Goal: Find specific page/section: Find specific page/section

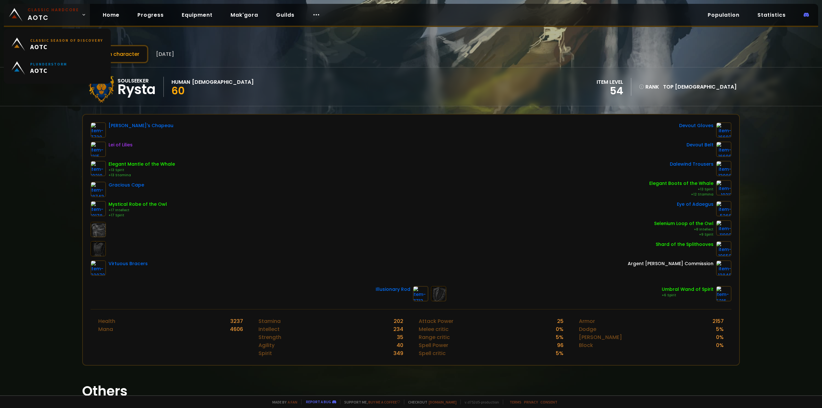
click at [56, 15] on span "Classic Hardcore AOTC" at bounding box center [53, 14] width 51 height 15
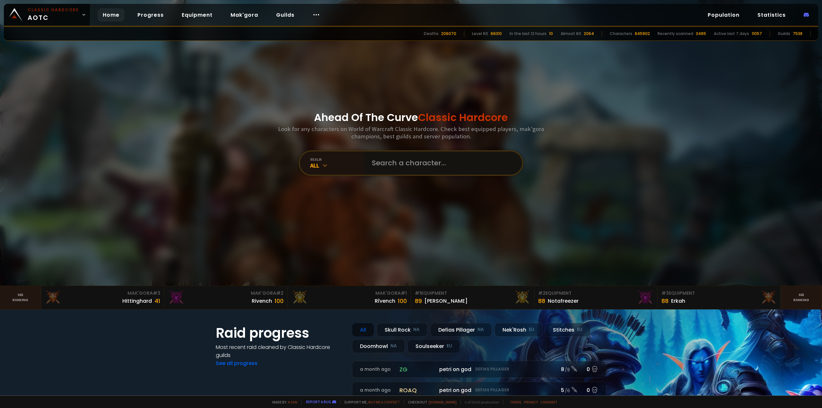
click at [393, 162] on input "text" at bounding box center [441, 163] width 146 height 23
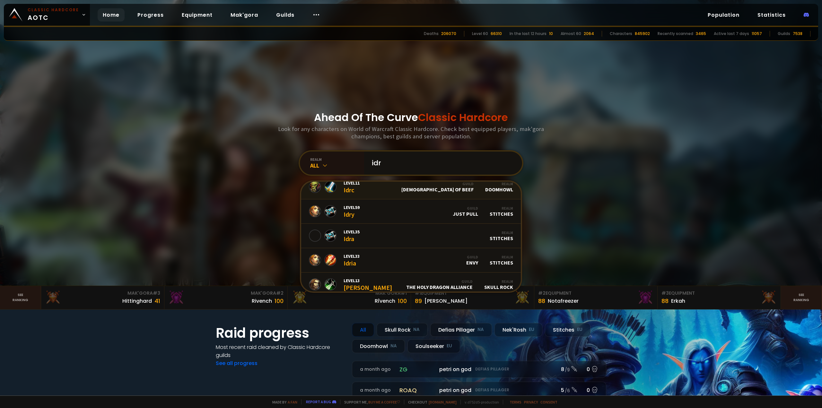
scroll to position [64, 0]
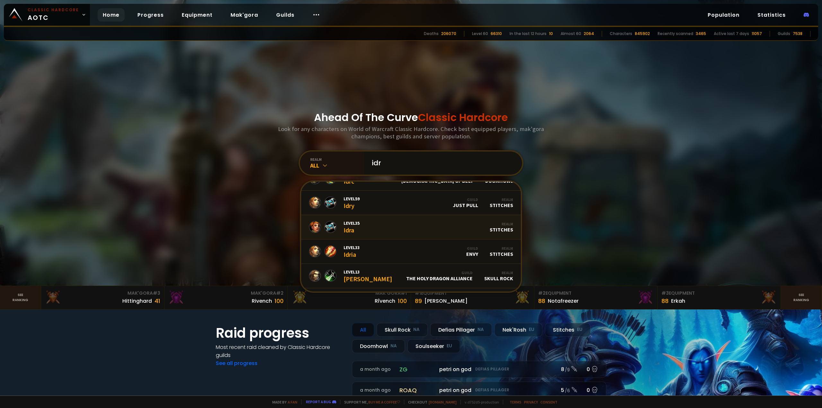
type input "idr"
click at [500, 227] on div "Realm Stitches" at bounding box center [501, 227] width 23 height 11
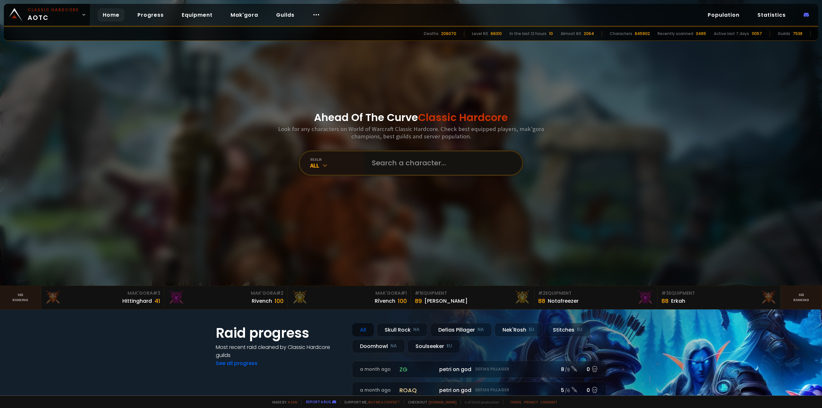
click at [425, 163] on input "text" at bounding box center [441, 163] width 146 height 23
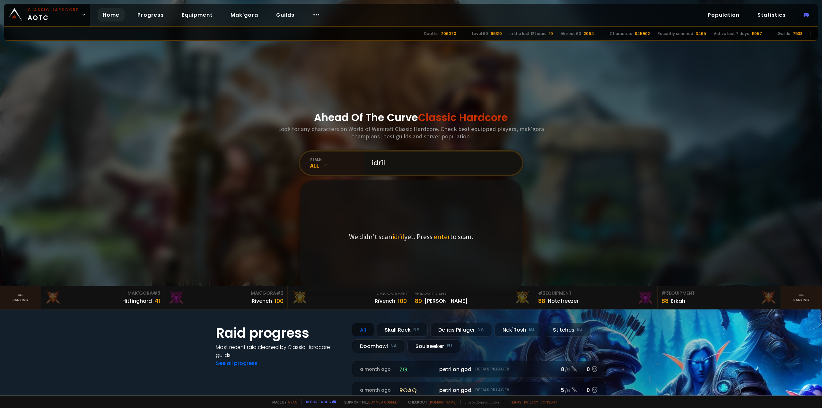
type input "idrîl"
click at [439, 238] on span "enter" at bounding box center [442, 236] width 16 height 9
click at [433, 162] on input "idrîl" at bounding box center [441, 163] width 146 height 23
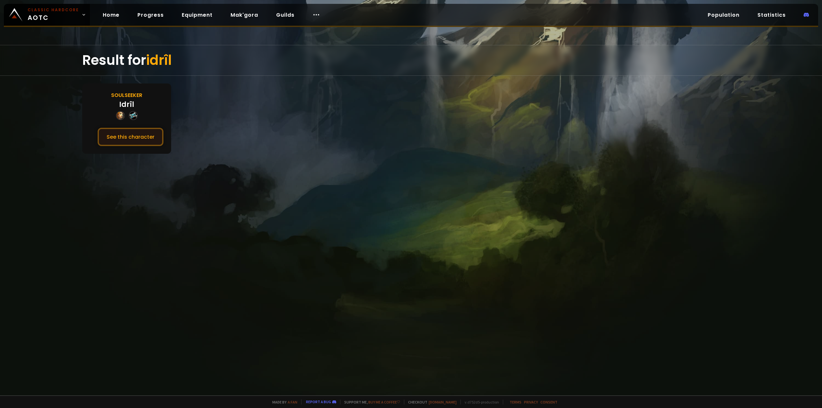
click at [134, 133] on button "See this character" at bounding box center [131, 137] width 66 height 18
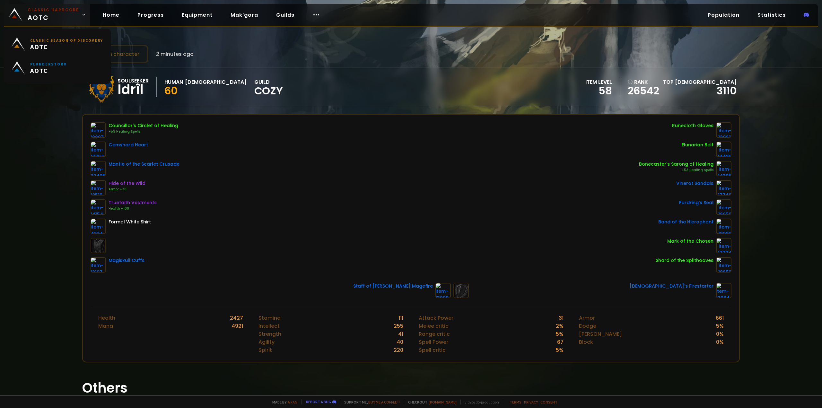
click at [39, 14] on span "Classic Hardcore AOTC" at bounding box center [53, 14] width 51 height 15
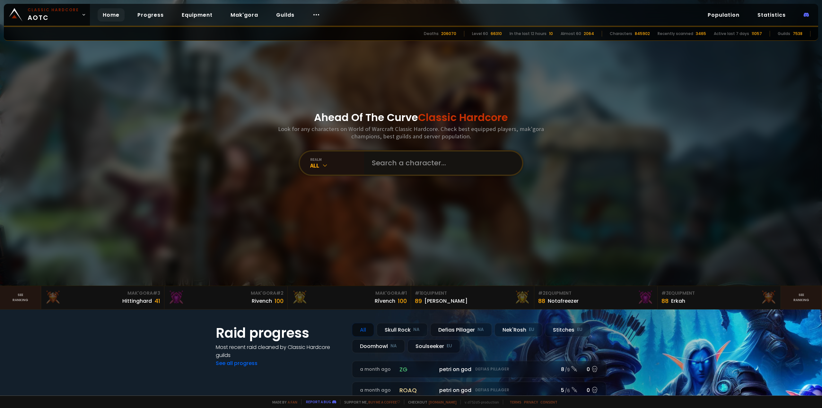
click at [417, 162] on input "text" at bounding box center [441, 163] width 146 height 23
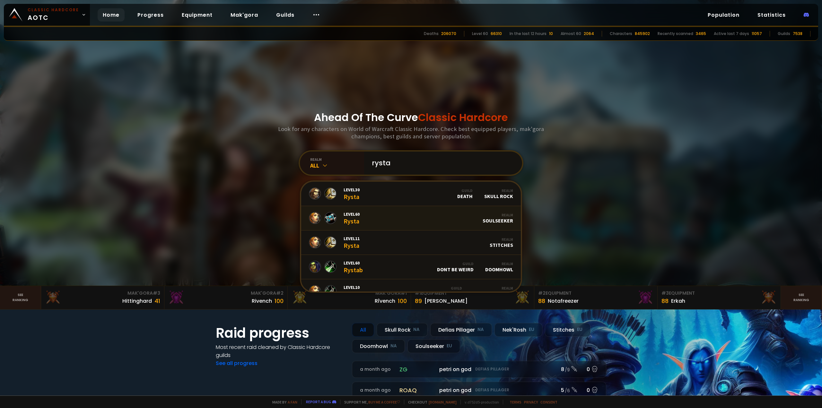
type input "rysta"
click at [391, 219] on link "Level 60 Rysta Realm Soulseeker" at bounding box center [411, 218] width 220 height 24
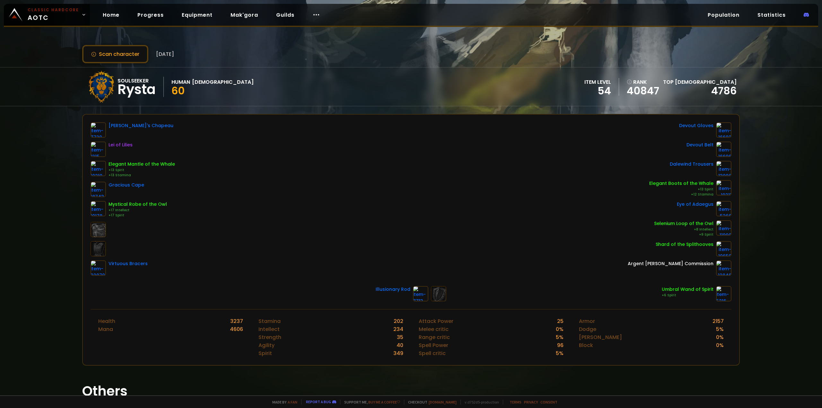
scroll to position [67, 0]
